Goal: Find specific page/section: Find specific page/section

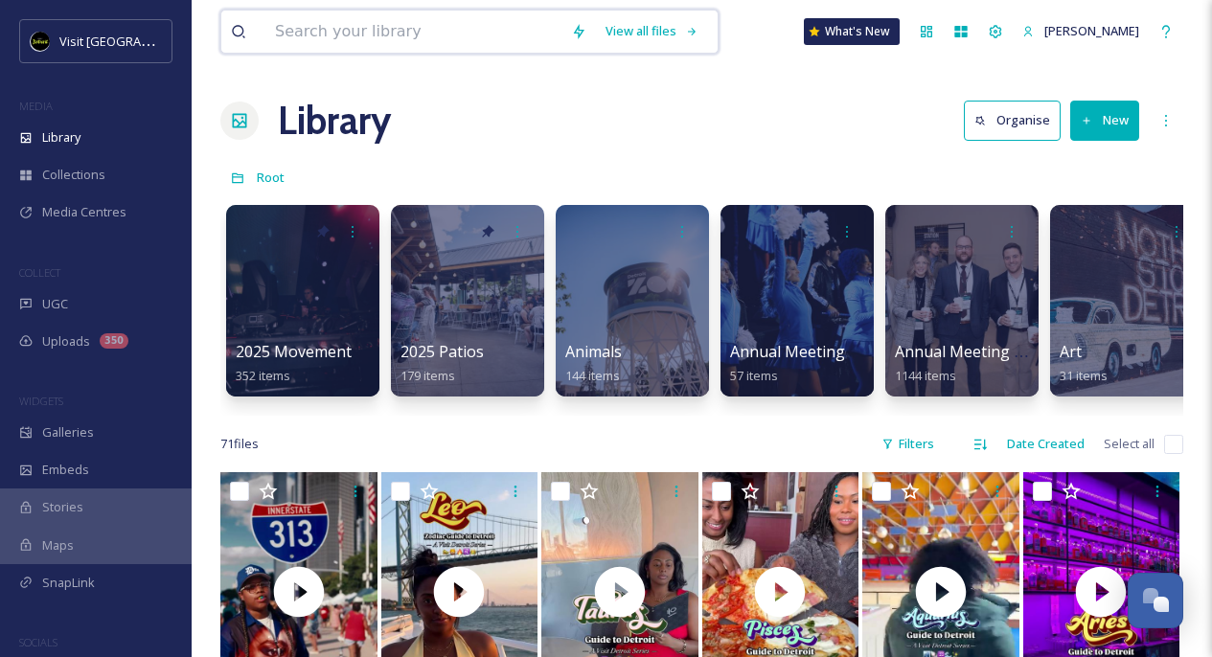
click at [353, 33] on input at bounding box center [413, 32] width 296 height 42
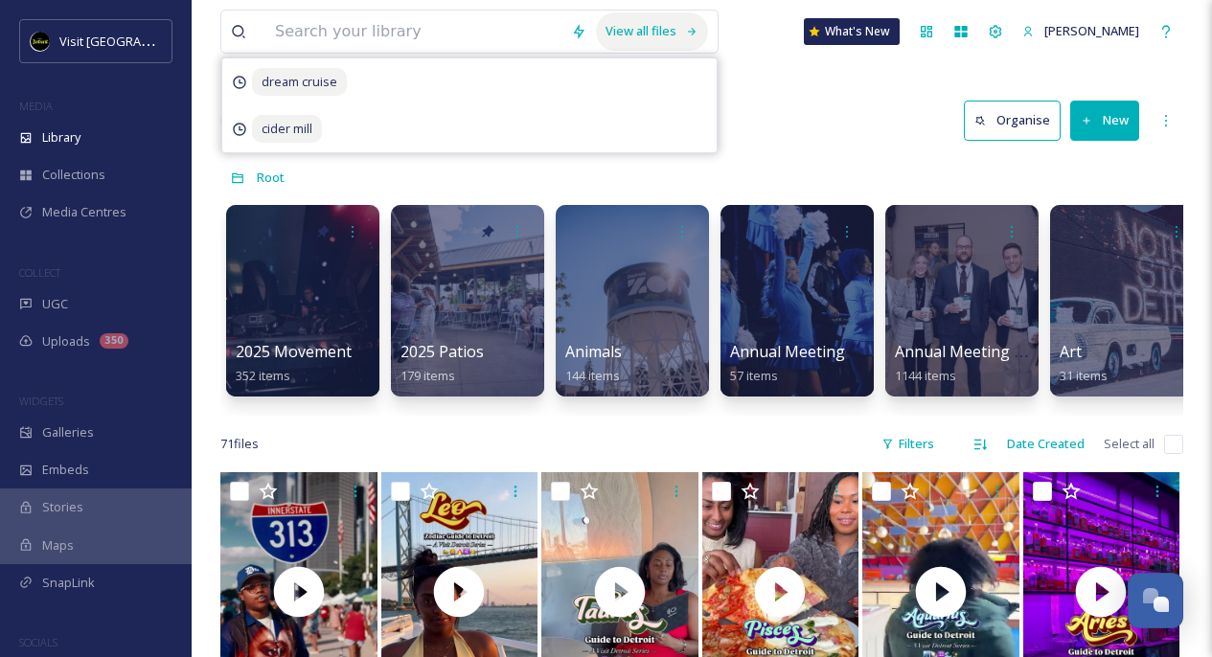
click at [690, 27] on div "View all files" at bounding box center [652, 30] width 112 height 37
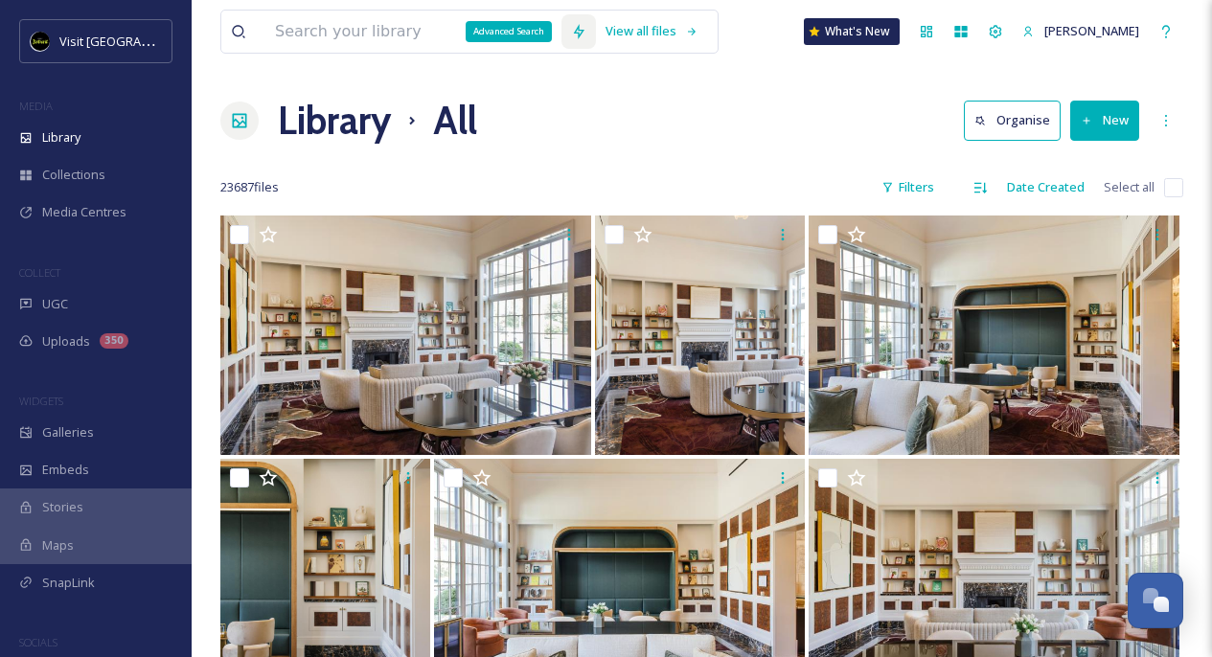
click at [495, 31] on div "Advanced Search" at bounding box center [509, 31] width 86 height 21
click at [535, 42] on input at bounding box center [413, 32] width 296 height 42
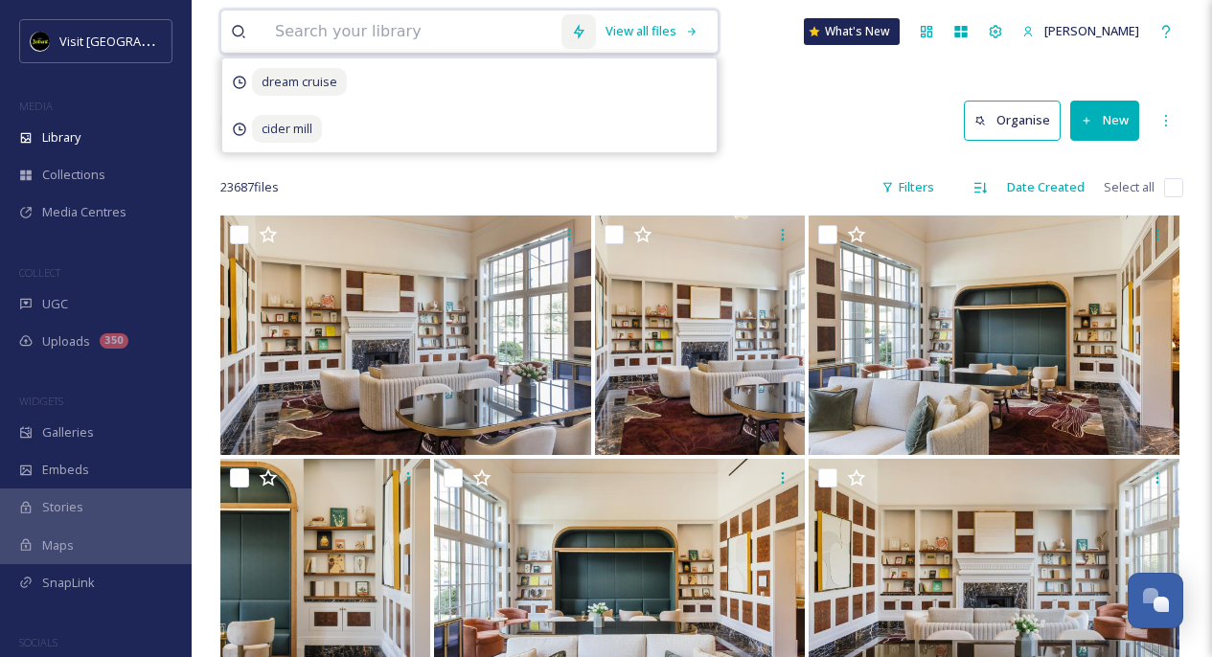
drag, startPoint x: 535, startPoint y: 27, endPoint x: 577, endPoint y: 25, distance: 42.2
click at [545, 26] on input at bounding box center [413, 32] width 296 height 42
click at [533, 34] on input at bounding box center [413, 32] width 296 height 42
click at [575, 30] on div "Advanced Search" at bounding box center [579, 31] width 35 height 35
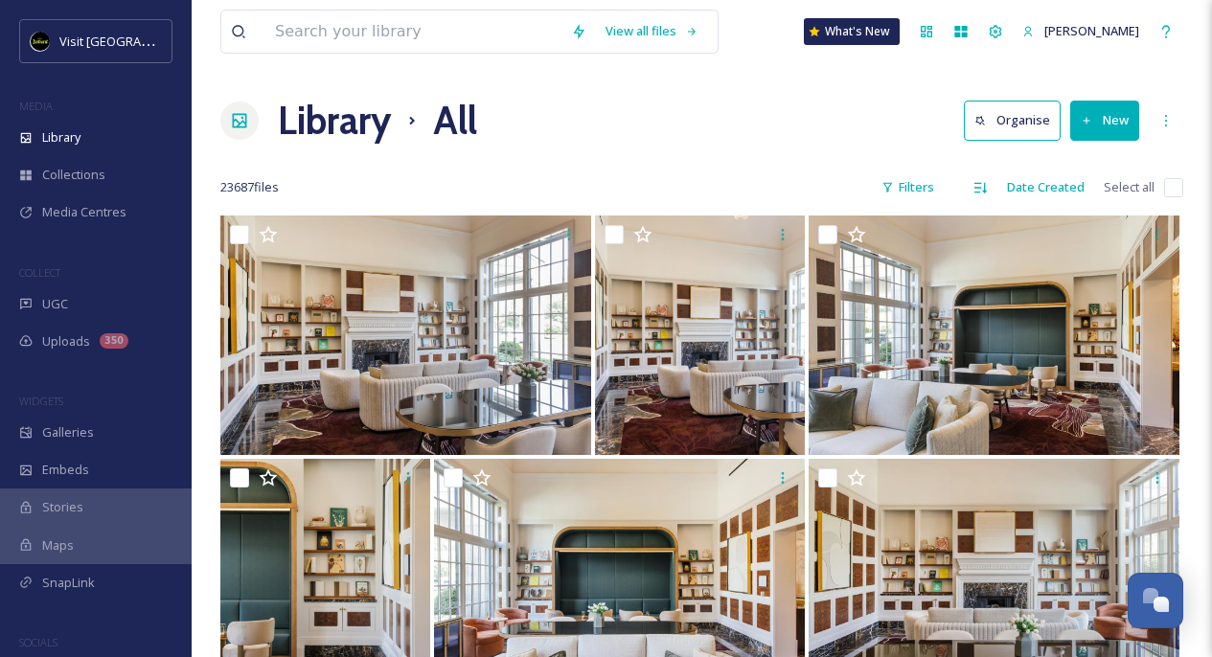
click at [585, 35] on icon at bounding box center [579, 31] width 11 height 15
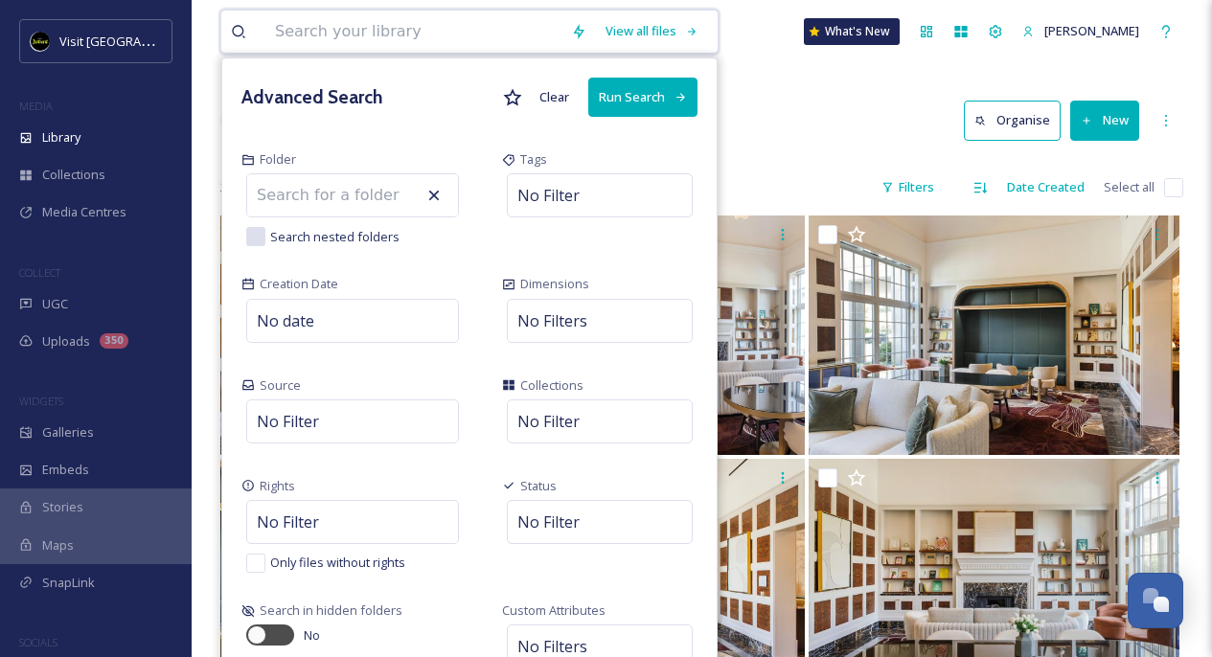
click at [789, 133] on div "Library All Organise New" at bounding box center [701, 121] width 963 height 58
